Goal: Information Seeking & Learning: Learn about a topic

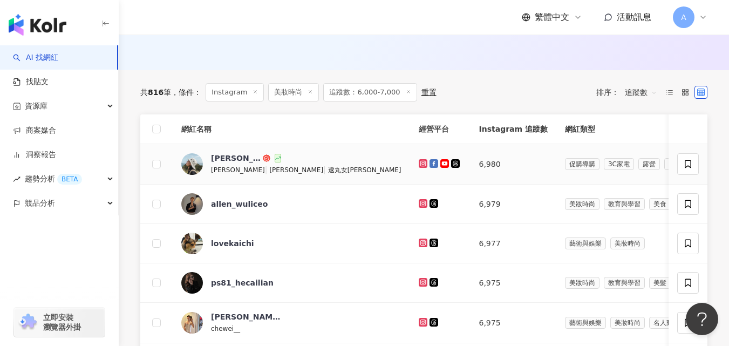
click at [420, 167] on icon at bounding box center [423, 163] width 7 height 6
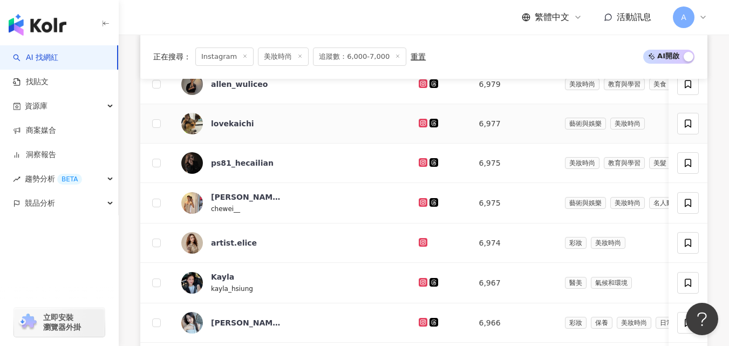
scroll to position [446, 0]
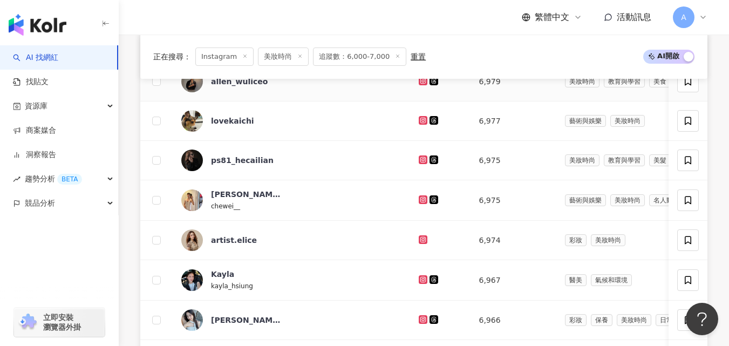
click at [420, 83] on icon at bounding box center [422, 80] width 4 height 4
click at [419, 125] on icon at bounding box center [423, 120] width 9 height 9
click at [419, 164] on icon at bounding box center [423, 159] width 9 height 9
click at [419, 204] on icon at bounding box center [423, 199] width 9 height 9
click at [419, 244] on icon at bounding box center [423, 239] width 9 height 9
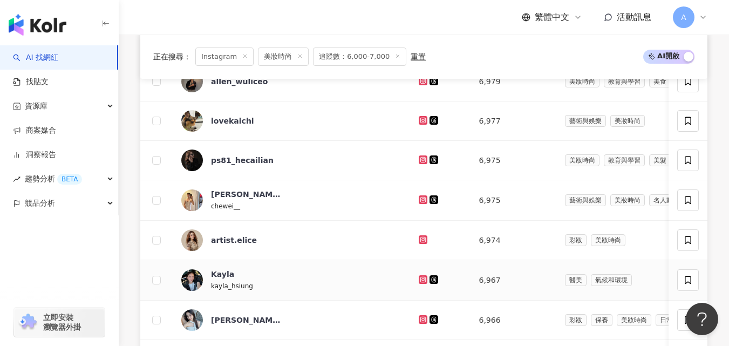
click at [419, 284] on icon at bounding box center [423, 279] width 9 height 9
click at [420, 323] on icon at bounding box center [423, 319] width 7 height 6
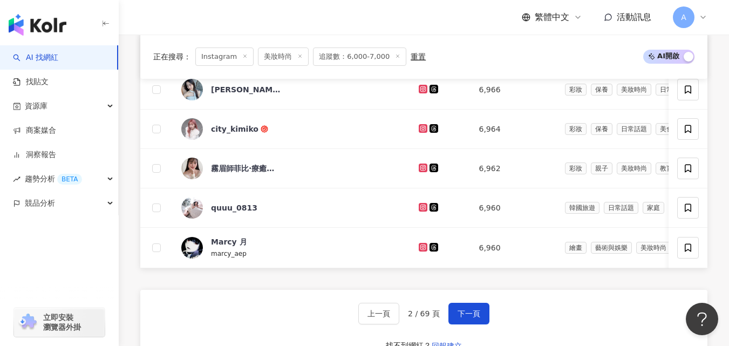
scroll to position [697, 0]
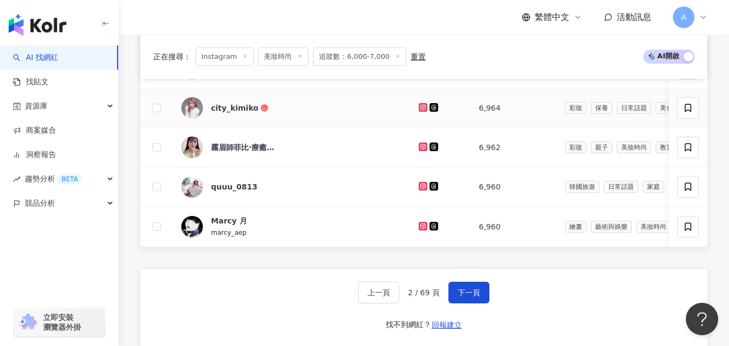
click at [422, 108] on icon at bounding box center [423, 107] width 2 height 2
click at [420, 150] on icon at bounding box center [423, 146] width 7 height 6
click at [420, 188] on icon at bounding box center [422, 185] width 4 height 4
click at [420, 228] on icon at bounding box center [422, 225] width 4 height 4
click at [478, 297] on span "下一頁" at bounding box center [468, 292] width 23 height 9
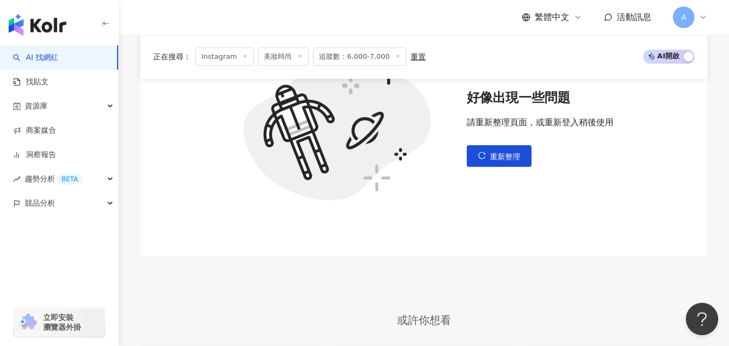
scroll to position [450, 0]
click at [494, 160] on span "重新整理" at bounding box center [505, 156] width 30 height 9
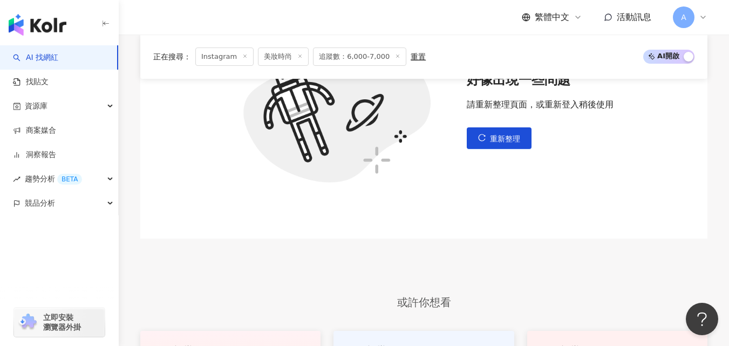
scroll to position [482, 0]
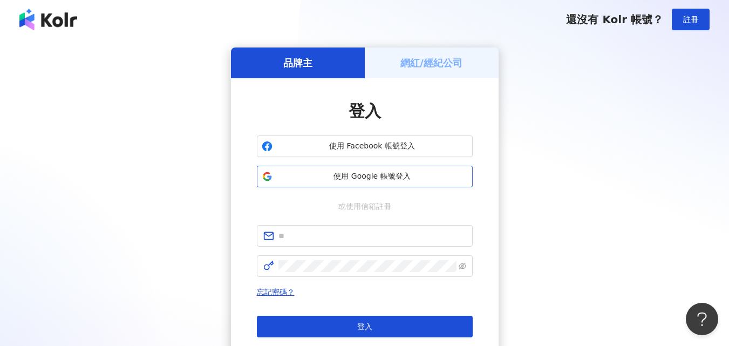
click at [404, 174] on span "使用 Google 帳號登入" at bounding box center [372, 176] width 191 height 11
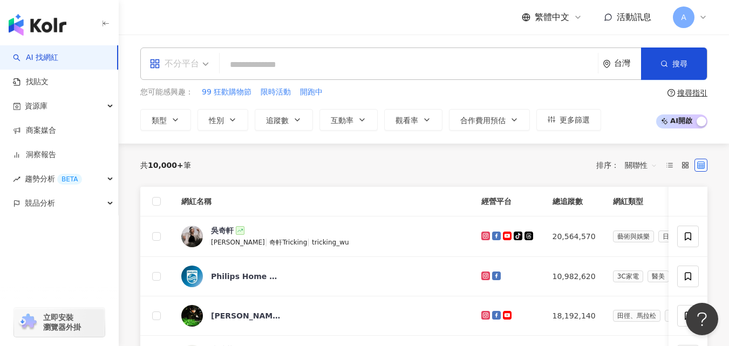
click at [201, 61] on span "不分平台" at bounding box center [178, 63] width 59 height 17
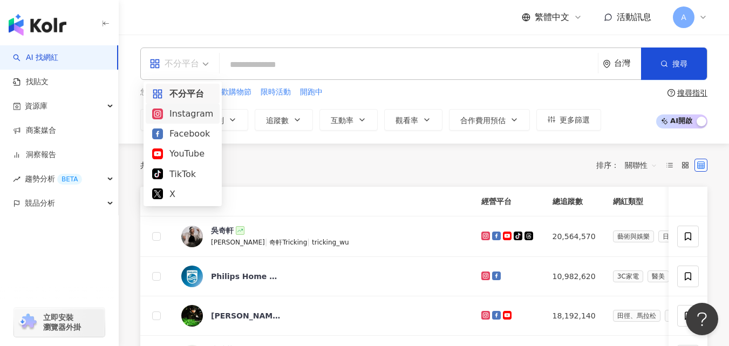
click at [188, 117] on div "Instagram" at bounding box center [182, 113] width 61 height 13
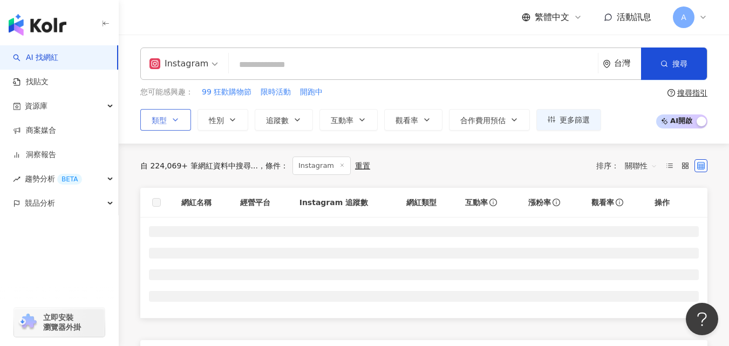
click at [175, 117] on icon "button" at bounding box center [175, 119] width 9 height 9
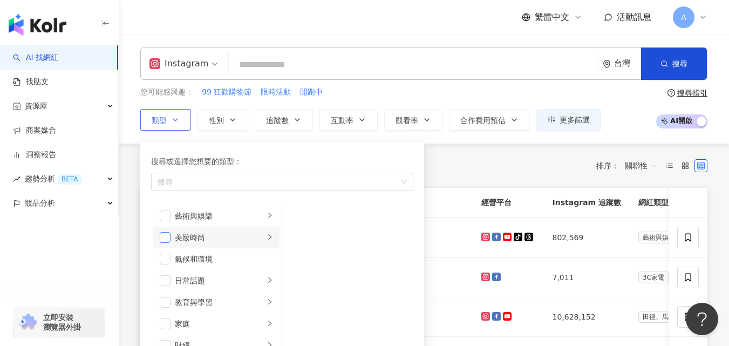
click at [167, 241] on span "button" at bounding box center [165, 237] width 11 height 11
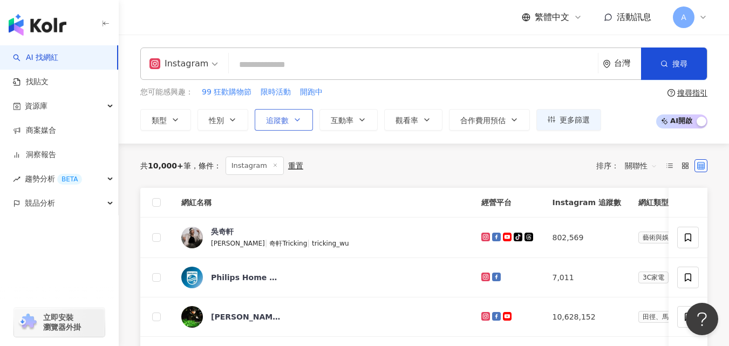
click at [269, 123] on span "追蹤數" at bounding box center [277, 120] width 23 height 9
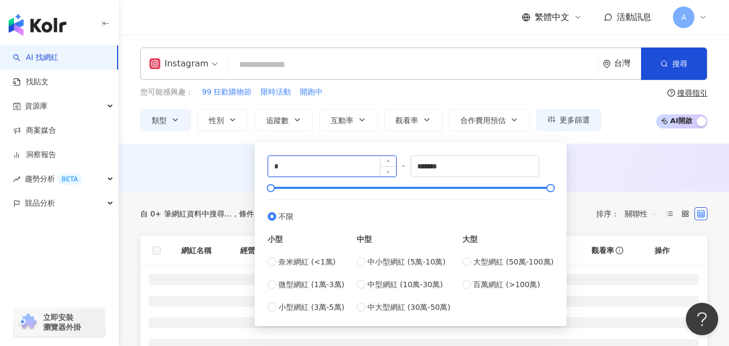
click at [292, 169] on input "*" at bounding box center [332, 166] width 128 height 20
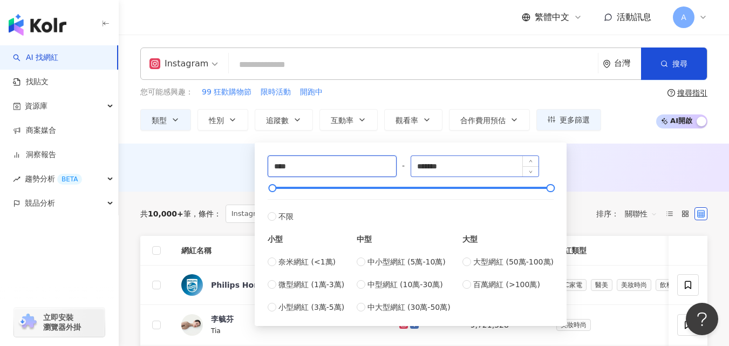
type input "****"
click at [437, 167] on input "*******" at bounding box center [475, 166] width 128 height 20
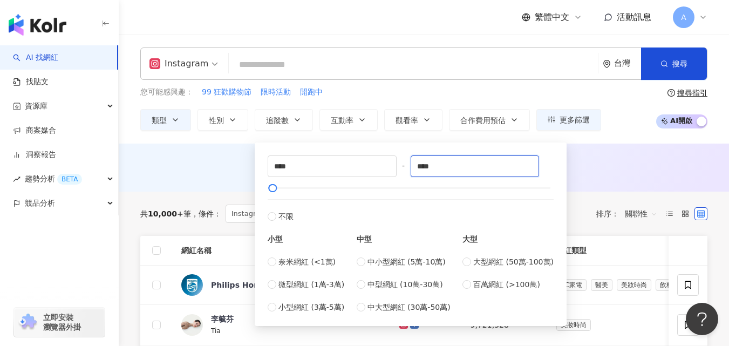
type input "****"
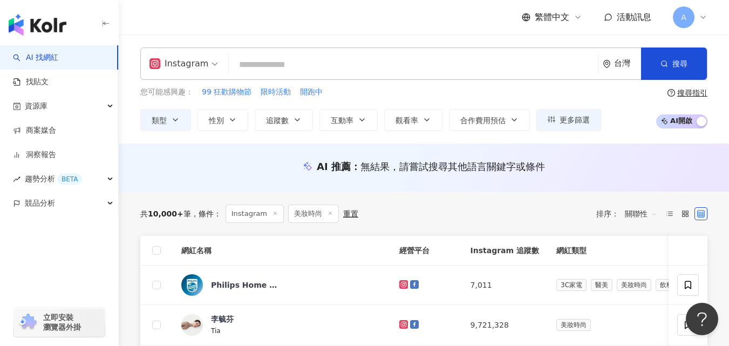
click at [647, 176] on div "AI 推薦 ： 無結果，請嘗試搜尋其他語言關鍵字或條件" at bounding box center [424, 170] width 610 height 20
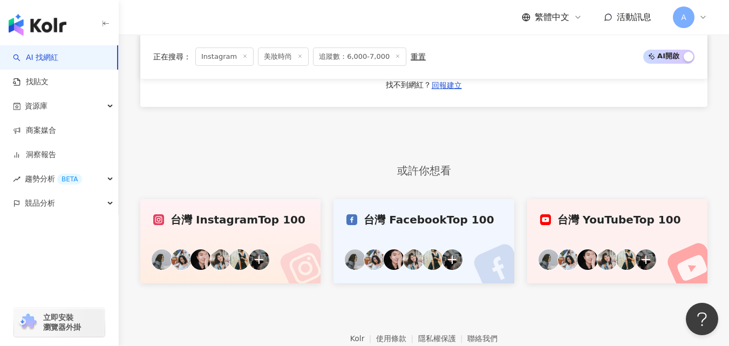
scroll to position [916, 0]
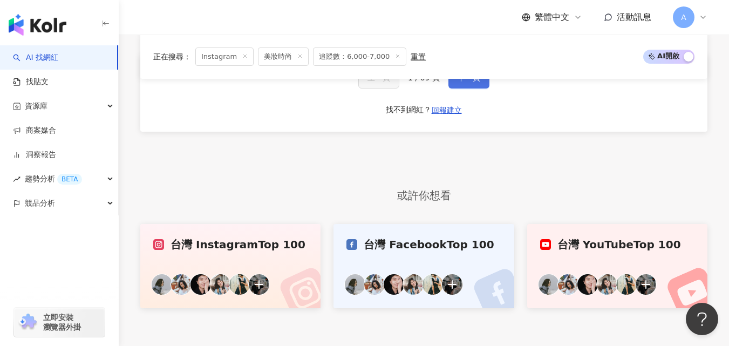
click at [472, 87] on button "下一頁" at bounding box center [468, 78] width 41 height 22
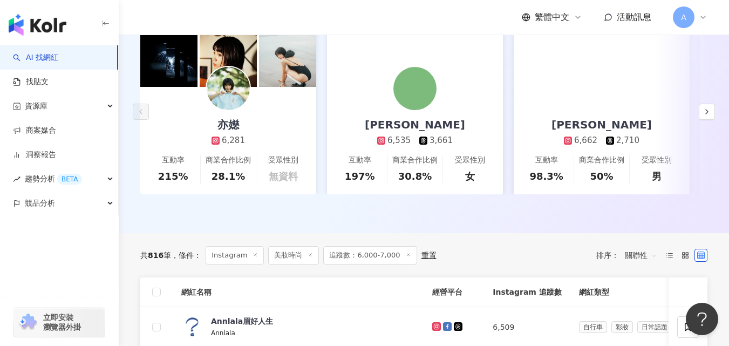
scroll to position [255, 0]
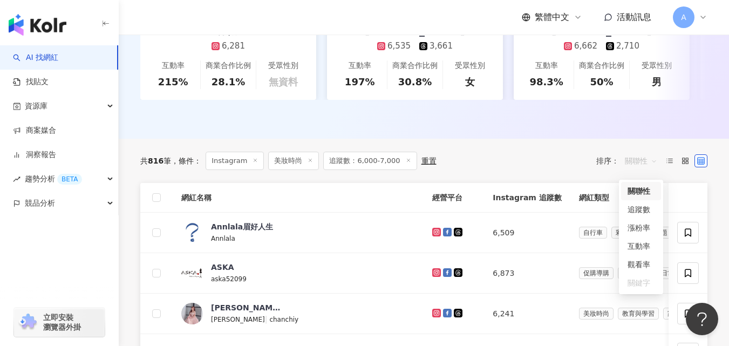
click at [629, 168] on span "關聯性" at bounding box center [641, 160] width 32 height 17
click at [639, 208] on div "追蹤數" at bounding box center [640, 209] width 27 height 12
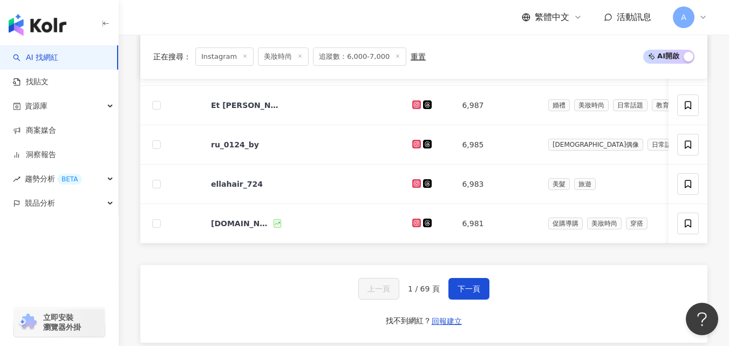
scroll to position [702, 0]
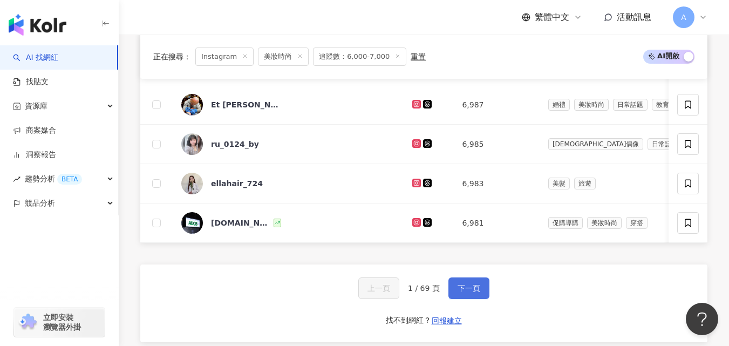
click at [469, 292] on span "下一頁" at bounding box center [468, 288] width 23 height 9
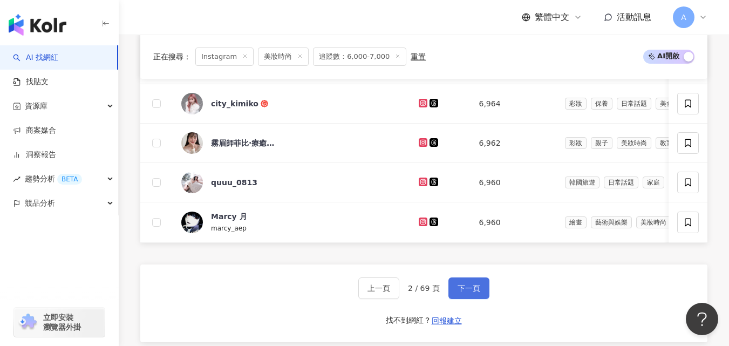
click at [468, 292] on span "下一頁" at bounding box center [468, 288] width 23 height 9
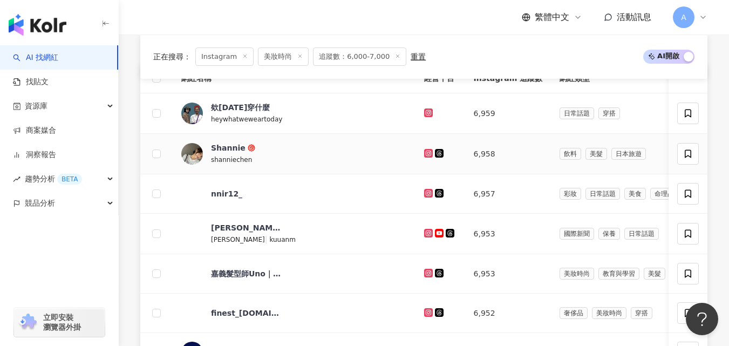
scroll to position [375, 0]
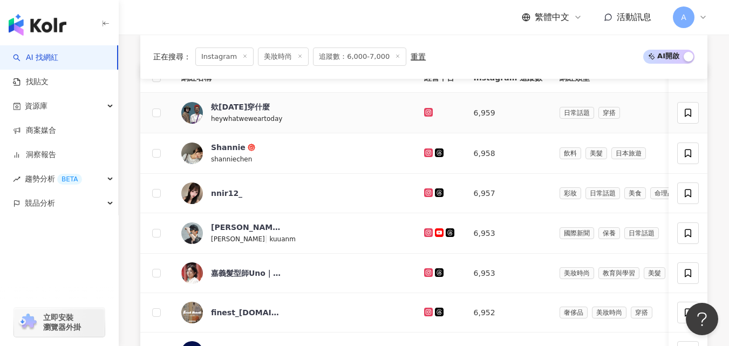
click at [426, 114] on icon at bounding box center [428, 111] width 4 height 4
click at [426, 154] on icon at bounding box center [428, 152] width 4 height 4
click at [427, 193] on icon at bounding box center [428, 192] width 2 height 2
click at [426, 234] on icon at bounding box center [428, 232] width 4 height 4
click at [424, 277] on icon at bounding box center [428, 272] width 9 height 9
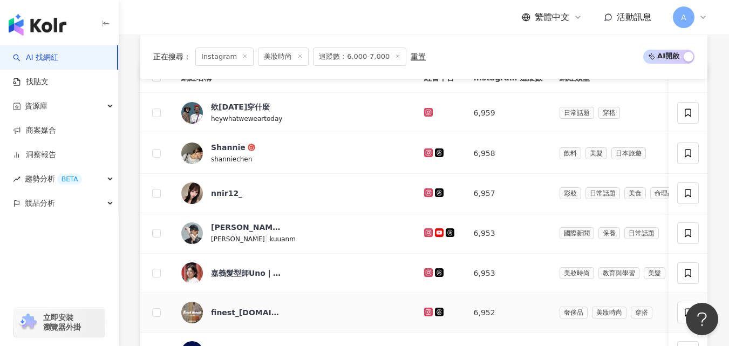
click at [426, 313] on icon at bounding box center [428, 311] width 4 height 4
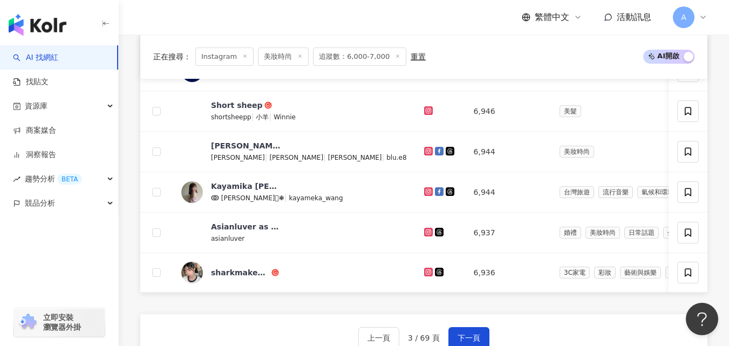
scroll to position [657, 0]
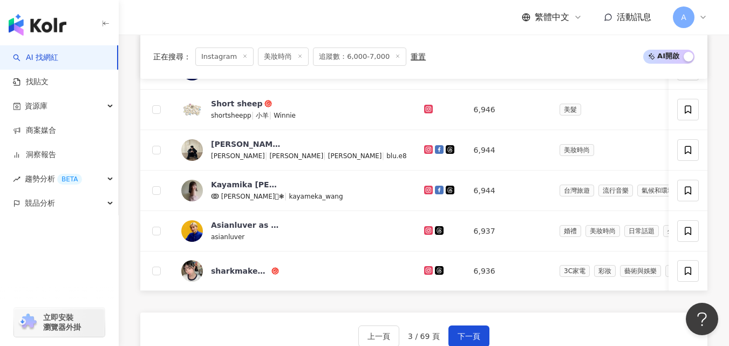
click at [346, 77] on div "正在搜尋 ： Instagram 美妝時尚 追蹤數：6,000-7,000 重置 AI 開啟 AI 關閉" at bounding box center [423, 57] width 567 height 44
click at [424, 73] on icon at bounding box center [428, 69] width 9 height 9
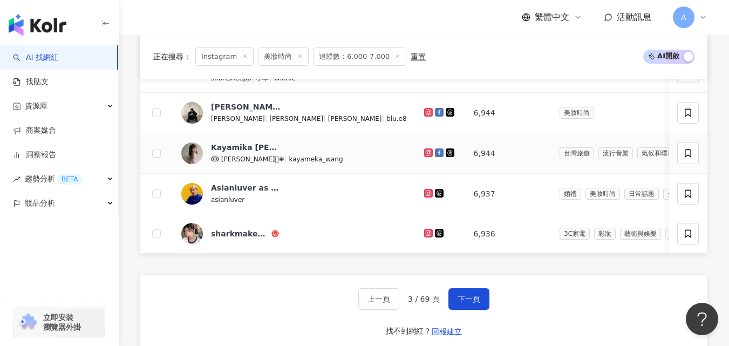
scroll to position [698, 0]
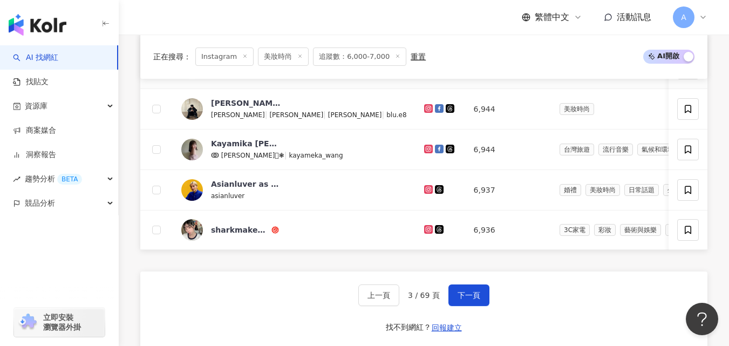
click at [425, 71] on icon at bounding box center [428, 68] width 7 height 6
click at [424, 113] on icon at bounding box center [428, 108] width 9 height 9
click at [426, 150] on icon at bounding box center [428, 148] width 4 height 4
click at [425, 193] on icon at bounding box center [428, 189] width 7 height 6
click at [425, 232] on icon at bounding box center [428, 229] width 7 height 6
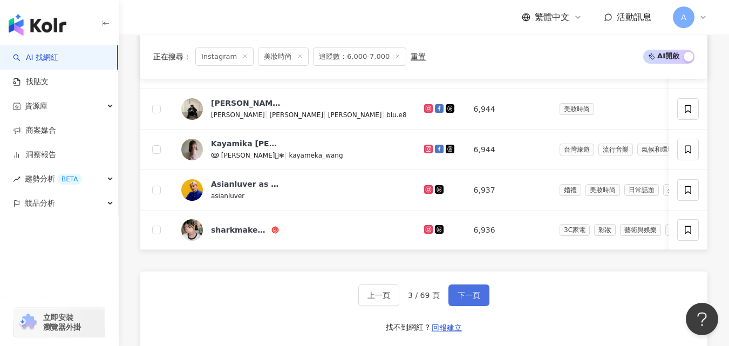
click at [469, 299] on span "下一頁" at bounding box center [468, 295] width 23 height 9
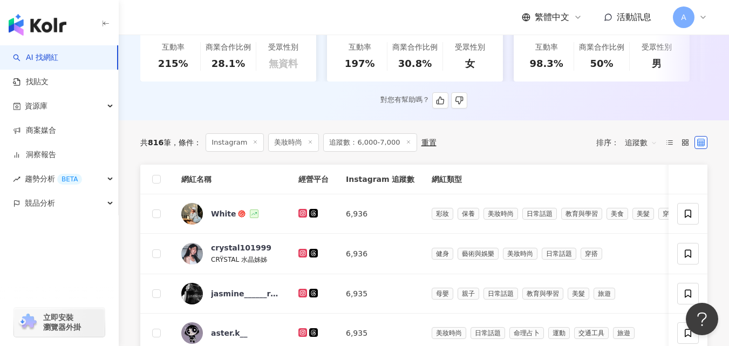
scroll to position [325, 0]
